Goal: Task Accomplishment & Management: Use online tool/utility

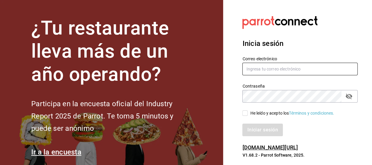
type input "pastelerialdv@gmail.com"
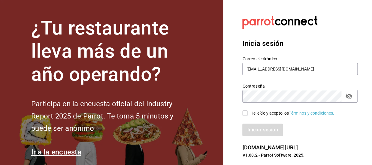
click at [245, 114] on input "He leído y acepto los Términos y condiciones." at bounding box center [244, 112] width 5 height 5
checkbox input "true"
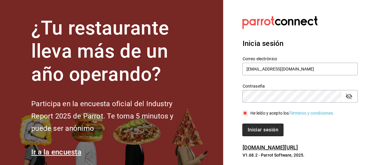
click at [262, 132] on button "Iniciar sesión" at bounding box center [262, 130] width 41 height 13
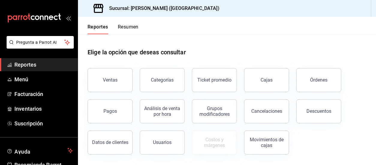
click at [125, 28] on button "Resumen" at bounding box center [128, 29] width 21 height 10
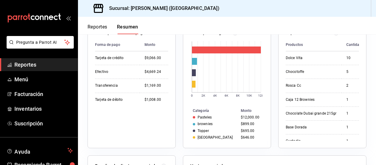
scroll to position [90, 0]
